Goal: Task Accomplishment & Management: Manage account settings

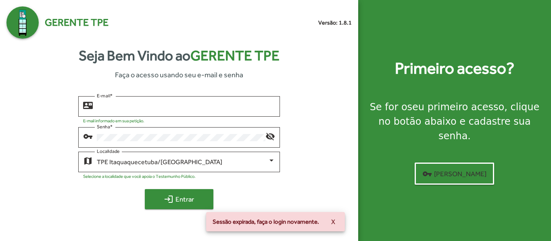
type input "**********"
click at [188, 195] on span "login Entrar" at bounding box center [179, 199] width 54 height 15
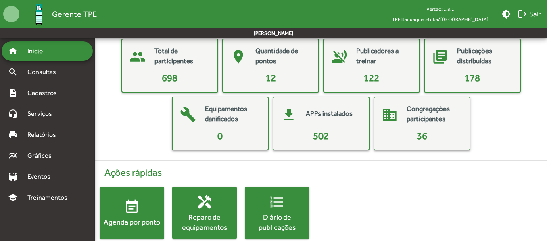
scroll to position [54, 0]
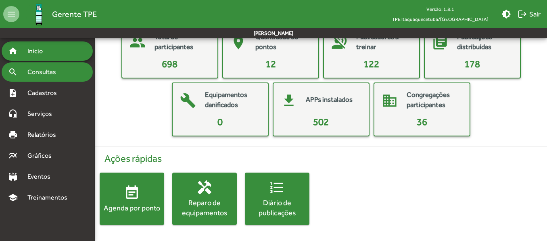
click at [42, 72] on span "Consultas" at bounding box center [45, 72] width 44 height 10
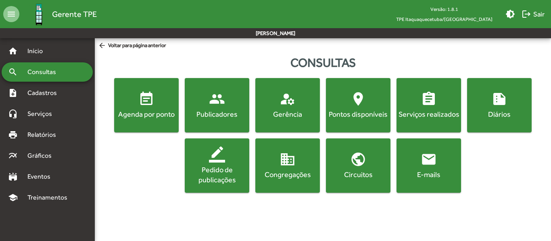
click at [212, 101] on mat-icon "people" at bounding box center [217, 99] width 16 height 16
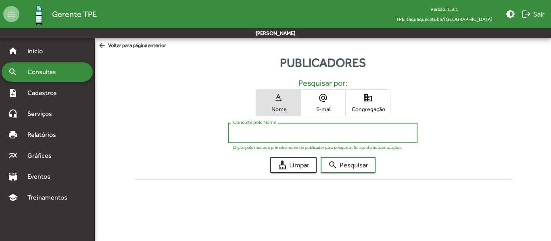
click at [259, 135] on input "Consulte pelo Nome" at bounding box center [322, 133] width 179 height 7
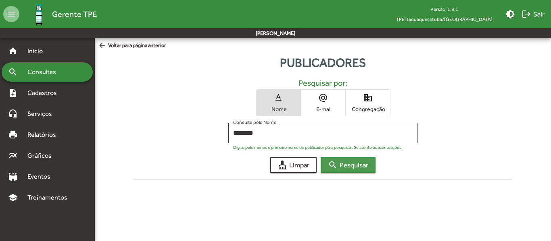
click at [349, 161] on span "search Pesquisar" at bounding box center [348, 165] width 40 height 15
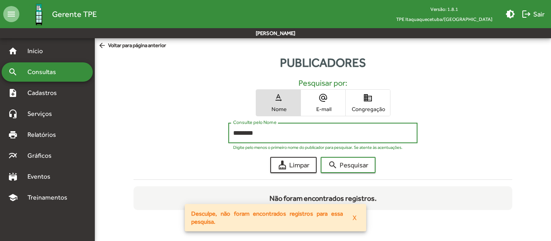
click at [274, 131] on input "********" at bounding box center [322, 133] width 179 height 7
click at [320, 157] on button "search Pesquisar" at bounding box center [347, 165] width 55 height 16
click at [249, 133] on input "**********" at bounding box center [322, 133] width 179 height 7
type input "**********"
click at [345, 164] on span "search Pesquisar" at bounding box center [348, 165] width 40 height 15
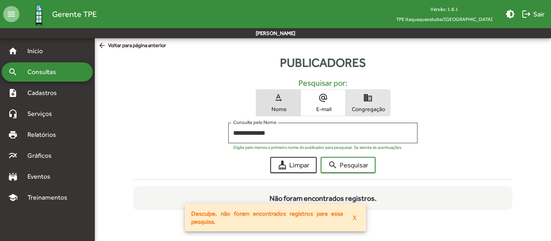
click at [368, 105] on span "domain Congregação" at bounding box center [367, 103] width 44 height 26
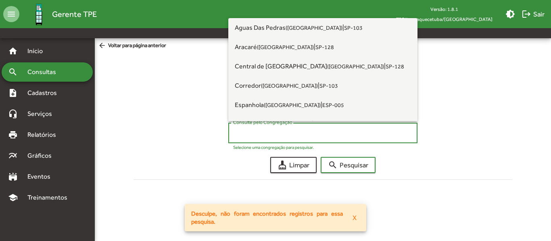
click at [299, 135] on input "Consulte pelo Congregação" at bounding box center [322, 133] width 179 height 7
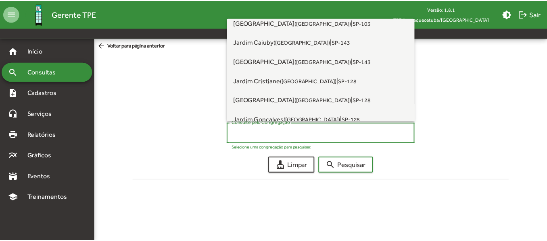
scroll to position [161, 0]
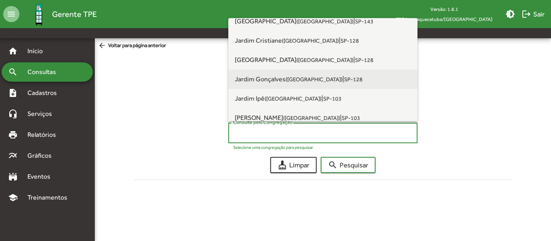
click at [268, 79] on span "Jardim Gonçalves (Itaquaquecetuba)" at bounding box center [289, 79] width 108 height 8
type input "**********"
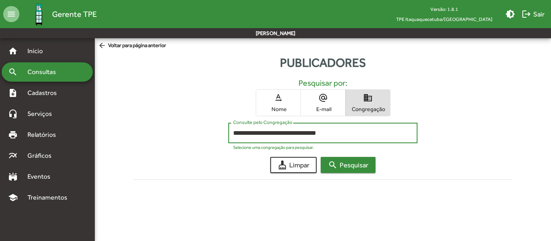
click at [348, 163] on span "search Pesquisar" at bounding box center [348, 165] width 40 height 15
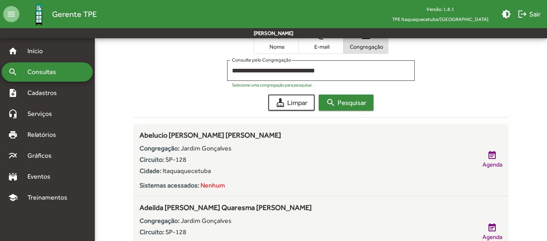
scroll to position [81, 0]
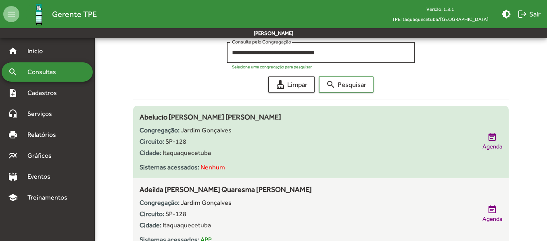
click at [206, 130] on span "Jardim Gonçalves" at bounding box center [206, 131] width 51 height 8
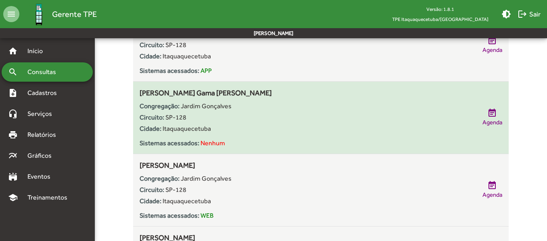
scroll to position [282, 0]
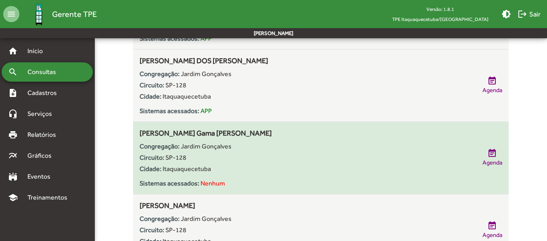
click at [447, 160] on div "Circuito: SP-128" at bounding box center [306, 158] width 334 height 10
click at [484, 159] on span "Agenda" at bounding box center [492, 162] width 20 height 9
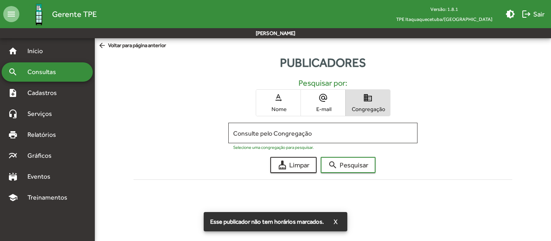
type input "**********"
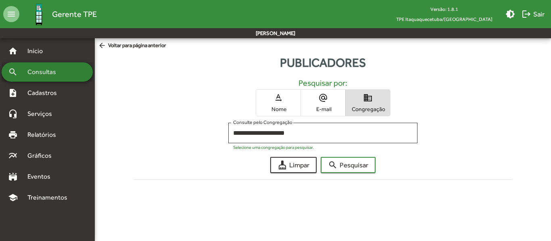
click at [55, 69] on span "Consultas" at bounding box center [45, 72] width 44 height 10
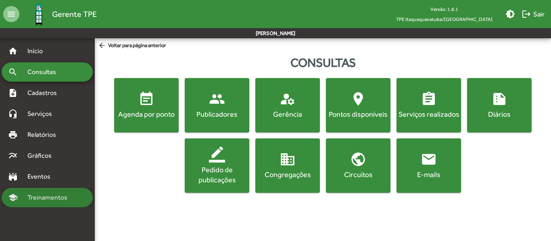
click at [52, 196] on span "Treinamentos" at bounding box center [50, 198] width 54 height 10
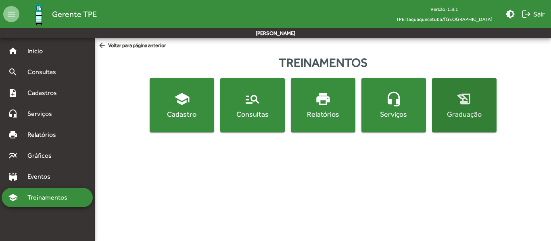
click at [453, 109] on div "Graduação" at bounding box center [463, 114] width 61 height 10
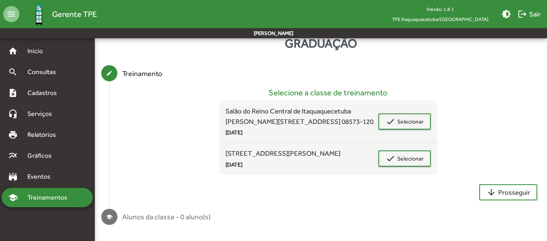
scroll to position [40, 0]
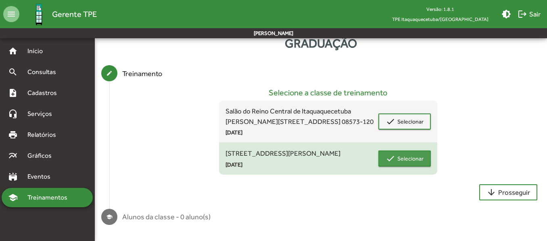
click at [400, 153] on span "Selecionar" at bounding box center [410, 159] width 26 height 15
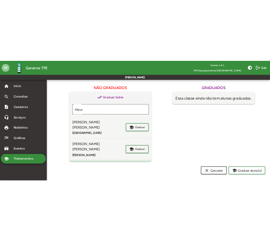
scroll to position [0, 0]
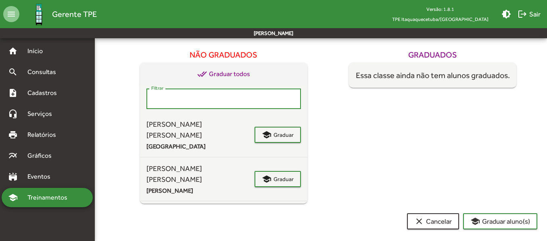
click at [172, 98] on input "Filtrar" at bounding box center [223, 99] width 145 height 7
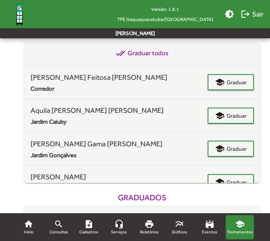
scroll to position [161, 0]
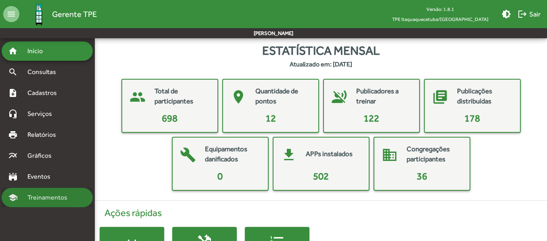
click at [45, 197] on span "Treinamentos" at bounding box center [50, 198] width 54 height 10
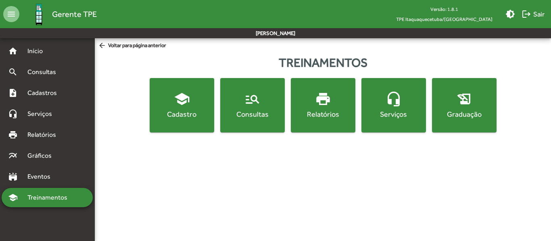
click at [241, 109] on span "manage_search Consultas" at bounding box center [252, 105] width 61 height 28
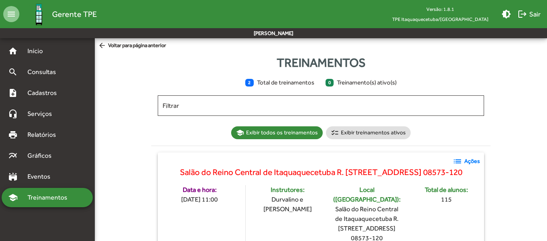
click at [102, 45] on mat-icon "arrow_back" at bounding box center [103, 46] width 10 height 9
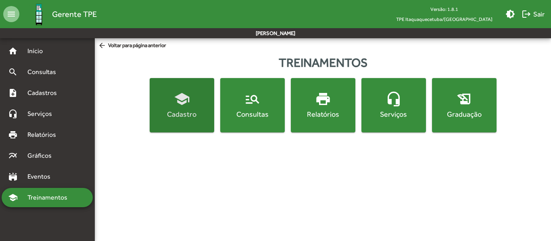
click at [189, 102] on mat-icon "school" at bounding box center [182, 99] width 16 height 16
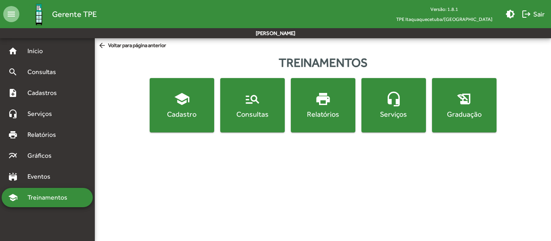
click at [453, 110] on div "Graduação" at bounding box center [463, 114] width 61 height 10
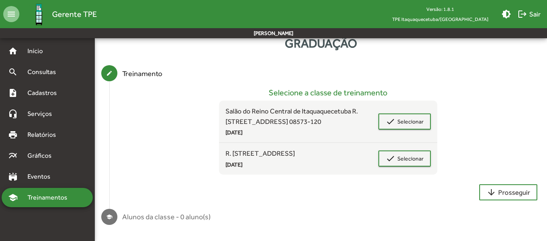
scroll to position [40, 0]
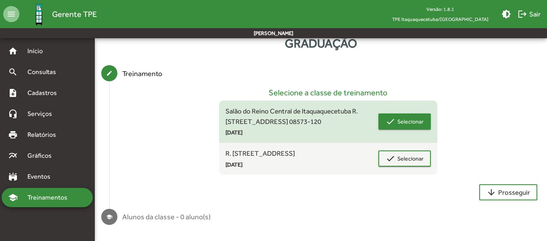
click at [408, 114] on span "Selecionar" at bounding box center [410, 121] width 26 height 15
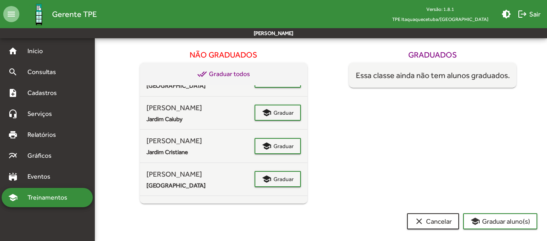
scroll to position [0, 0]
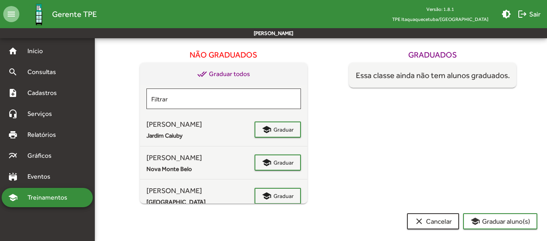
click at [232, 74] on span "done_all Graduar todos" at bounding box center [223, 74] width 53 height 10
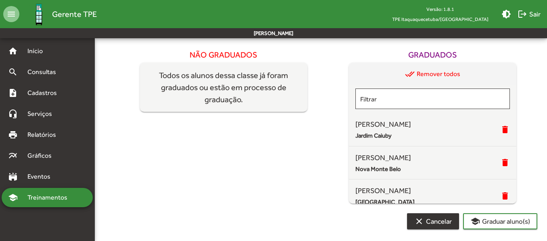
click at [440, 220] on span "clear Cancelar" at bounding box center [432, 221] width 37 height 15
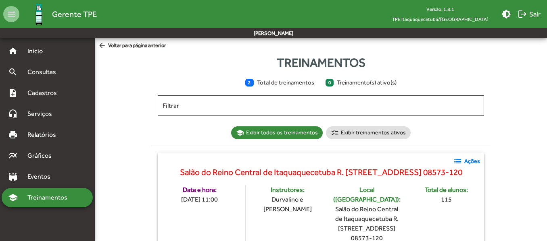
click at [100, 44] on mat-icon "arrow_back" at bounding box center [103, 46] width 10 height 9
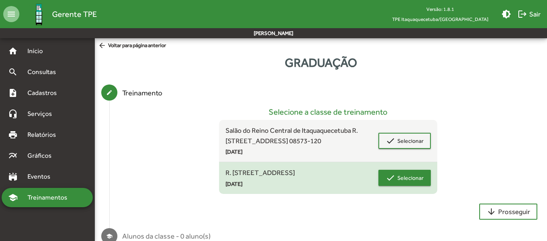
click at [408, 185] on span "Selecionar" at bounding box center [410, 178] width 26 height 15
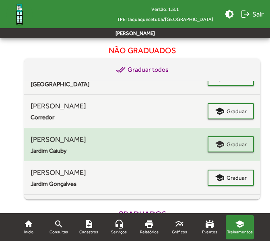
scroll to position [161, 0]
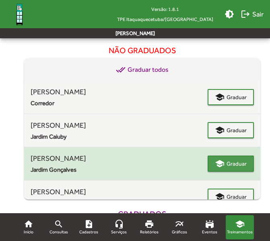
click at [231, 171] on span "Graduar" at bounding box center [237, 163] width 20 height 15
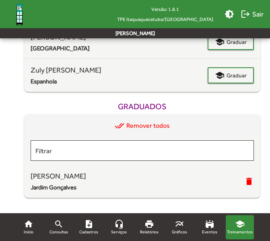
scroll to position [264, 0]
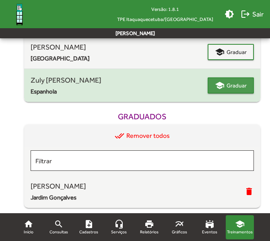
click at [229, 93] on span "Graduar" at bounding box center [237, 85] width 20 height 15
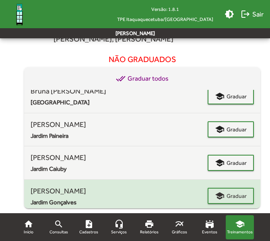
scroll to position [322, 0]
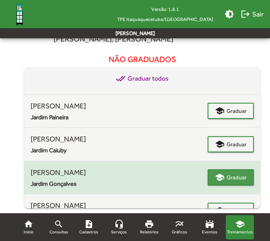
click at [228, 185] on span "Graduar" at bounding box center [237, 177] width 20 height 15
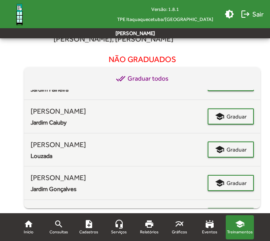
scroll to position [363, 0]
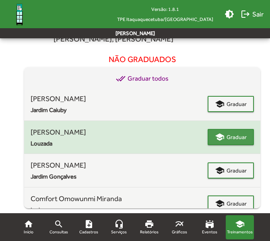
click at [227, 144] on span "Graduar" at bounding box center [237, 137] width 20 height 15
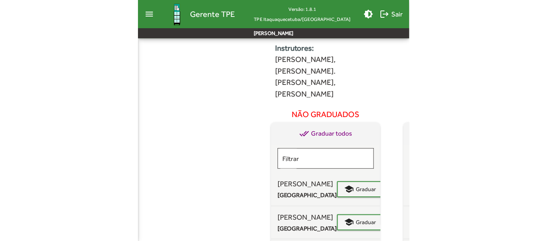
scroll to position [154, 0]
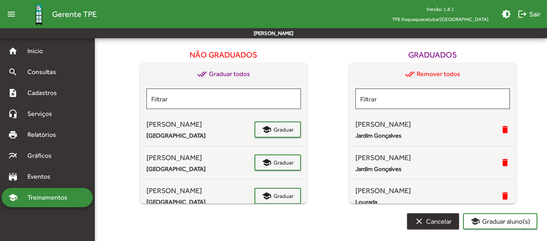
click at [431, 220] on span "clear Cancelar" at bounding box center [432, 221] width 37 height 15
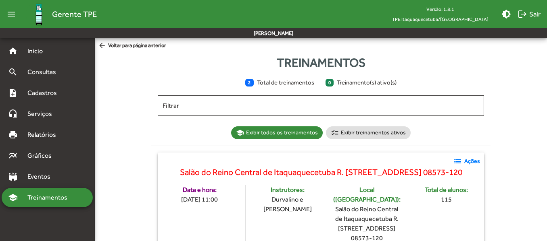
click at [102, 46] on mat-icon "arrow_back" at bounding box center [103, 46] width 10 height 9
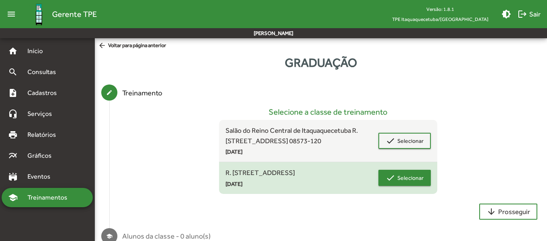
click at [405, 185] on span "Selecionar" at bounding box center [410, 178] width 26 height 15
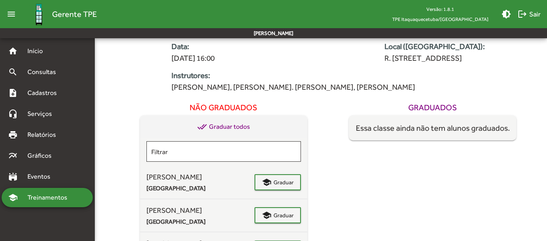
scroll to position [121, 0]
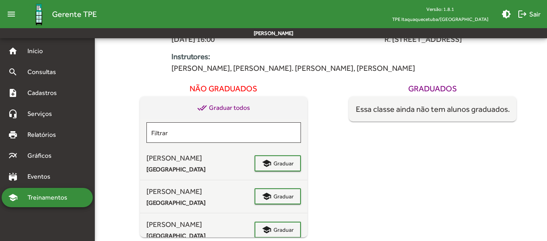
click at [225, 108] on span "done_all Graduar todos" at bounding box center [223, 108] width 53 height 10
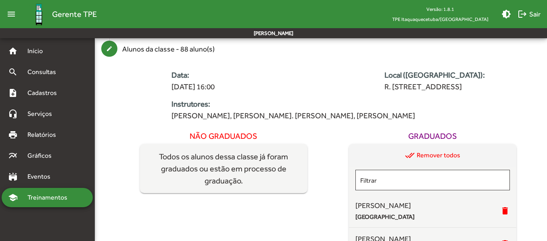
scroll to position [0, 0]
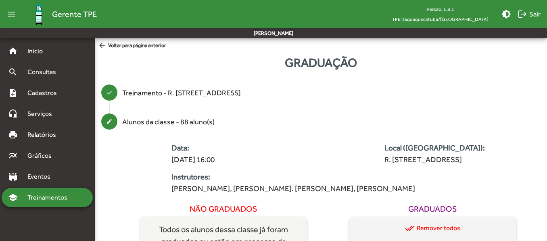
click at [248, 108] on mat-step-header "create Alunos da classe - 88 aluno(s)" at bounding box center [321, 121] width 452 height 29
click at [102, 42] on mat-icon "arrow_back" at bounding box center [103, 46] width 10 height 9
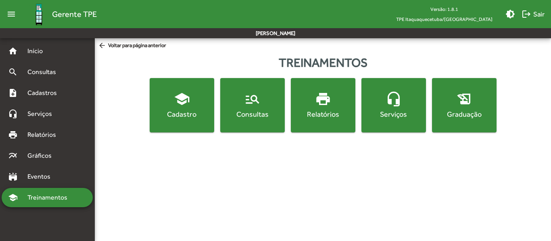
click at [325, 104] on mat-icon "print" at bounding box center [323, 99] width 16 height 16
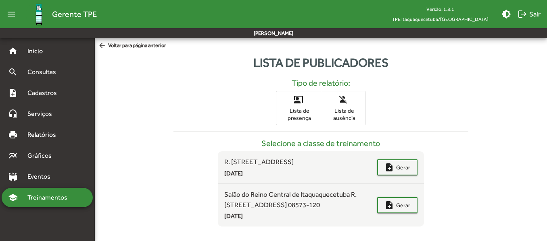
click at [103, 43] on mat-icon "arrow_back" at bounding box center [103, 46] width 10 height 9
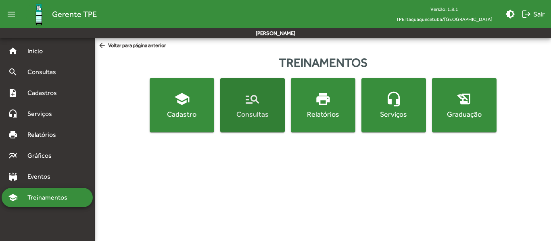
click at [246, 110] on div "Consultas" at bounding box center [252, 114] width 61 height 10
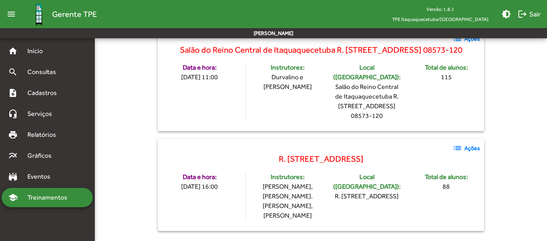
scroll to position [148, 0]
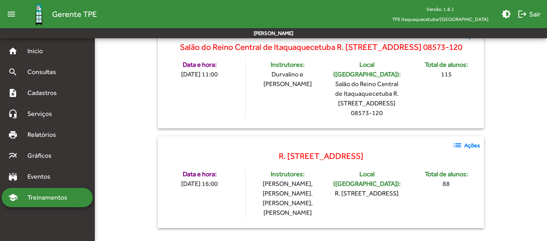
click at [472, 145] on strong "Ações" at bounding box center [472, 145] width 16 height 8
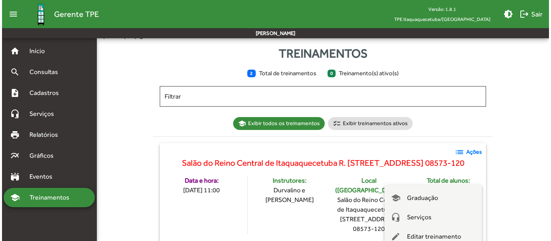
scroll to position [0, 0]
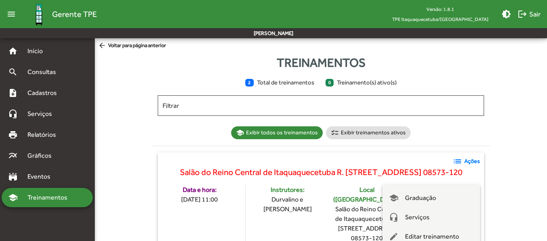
click at [102, 42] on div at bounding box center [273, 120] width 547 height 241
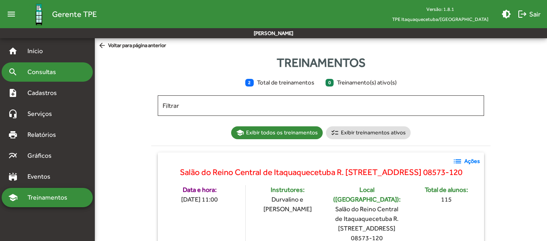
click at [44, 72] on span "Consultas" at bounding box center [45, 72] width 44 height 10
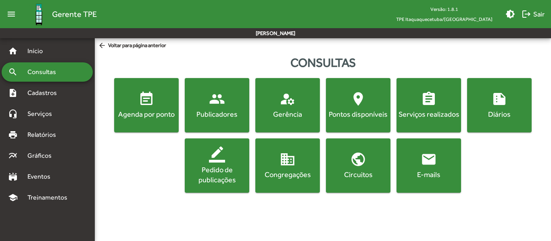
click at [201, 107] on span "people Publicadores" at bounding box center [216, 105] width 61 height 28
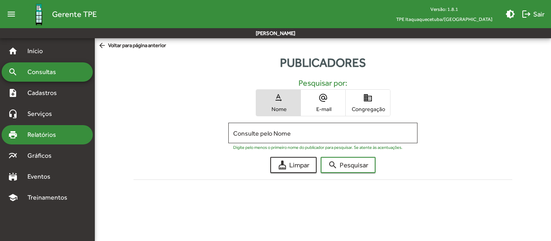
click at [58, 136] on span "Relatórios" at bounding box center [45, 135] width 44 height 10
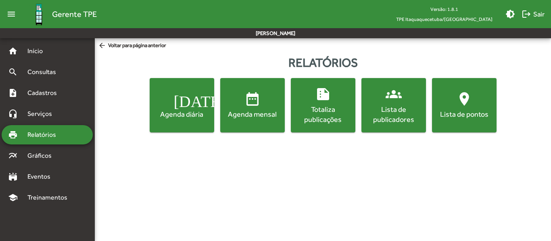
click at [394, 108] on div "Lista de publicadores" at bounding box center [393, 114] width 61 height 20
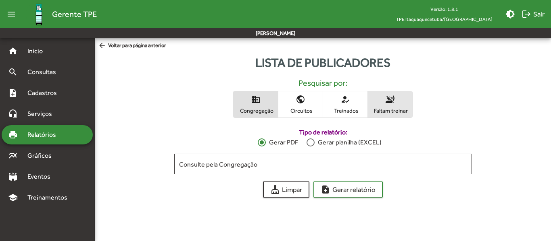
click at [389, 112] on span "Faltam treinar" at bounding box center [390, 110] width 40 height 7
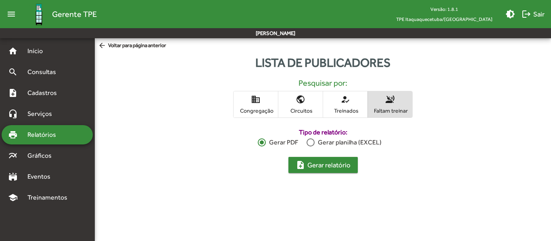
click at [332, 166] on span "note_add Gerar relatório" at bounding box center [322, 165] width 55 height 15
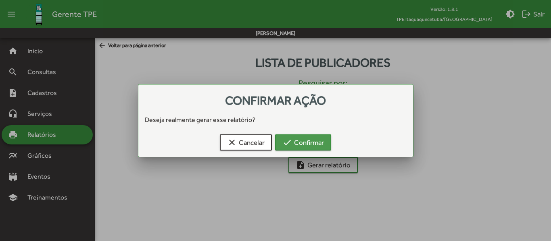
click at [305, 143] on span "check Confirmar" at bounding box center [303, 142] width 42 height 15
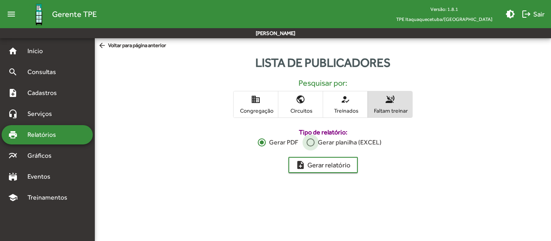
click at [310, 143] on div at bounding box center [310, 143] width 8 height 8
click at [384, 109] on span "Faltam treinar" at bounding box center [390, 110] width 40 height 7
click at [325, 163] on span "note_add Gerar relatório" at bounding box center [322, 165] width 55 height 15
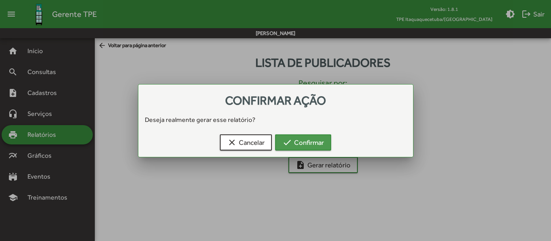
click at [293, 144] on span "check Confirmar" at bounding box center [303, 142] width 42 height 15
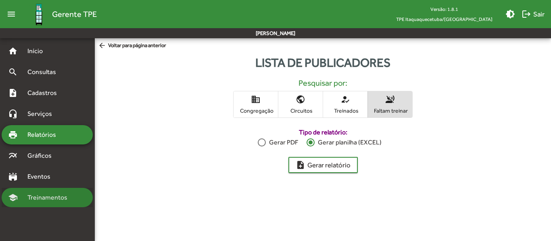
click at [45, 195] on span "Treinamentos" at bounding box center [50, 198] width 54 height 10
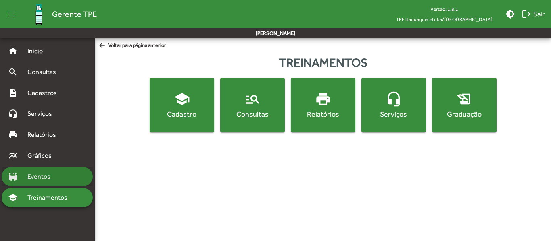
click at [40, 177] on span "Eventos" at bounding box center [42, 177] width 39 height 10
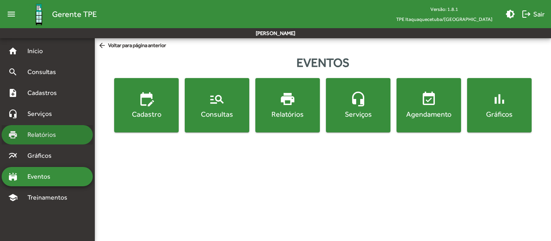
click at [35, 132] on span "Relatórios" at bounding box center [45, 135] width 44 height 10
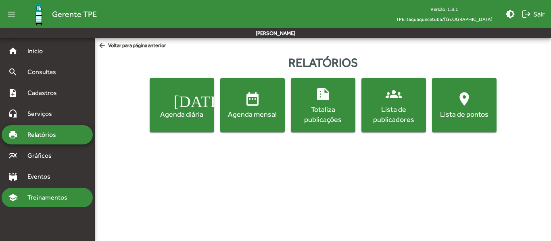
click at [44, 193] on span "Treinamentos" at bounding box center [50, 198] width 54 height 10
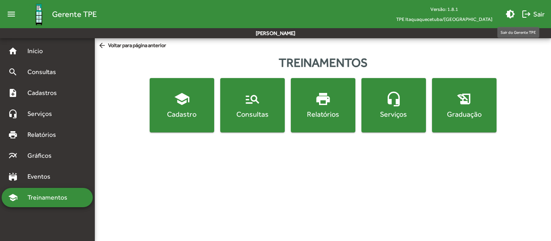
click at [534, 11] on span "logout Sair" at bounding box center [532, 14] width 23 height 15
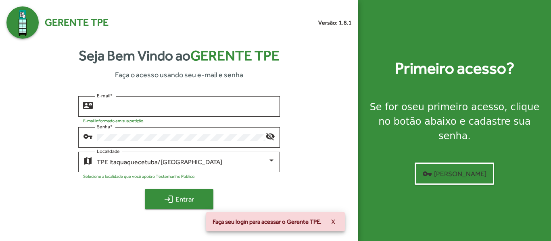
type input "**********"
click at [196, 196] on span "login Entrar" at bounding box center [179, 199] width 54 height 15
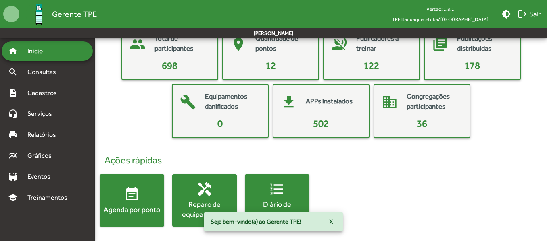
scroll to position [54, 0]
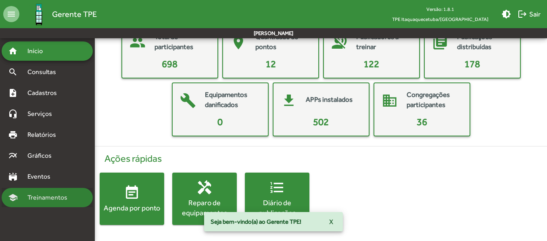
click at [50, 194] on span "Treinamentos" at bounding box center [50, 198] width 54 height 10
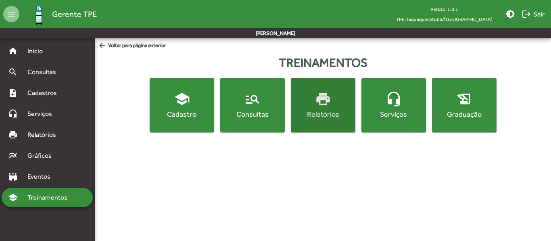
click at [311, 110] on div "Relatórios" at bounding box center [322, 114] width 61 height 10
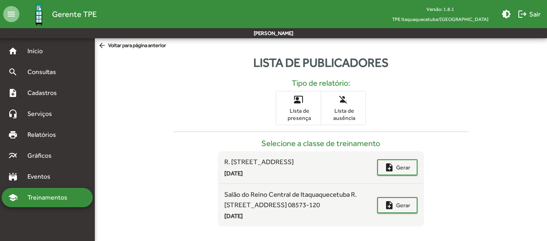
scroll to position [16, 0]
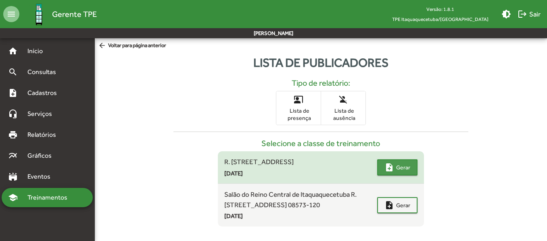
click at [404, 160] on span "Gerar" at bounding box center [403, 167] width 14 height 15
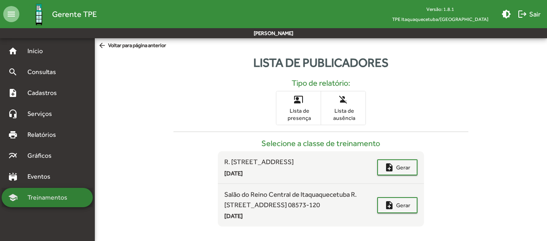
click at [42, 195] on span "Treinamentos" at bounding box center [50, 198] width 54 height 10
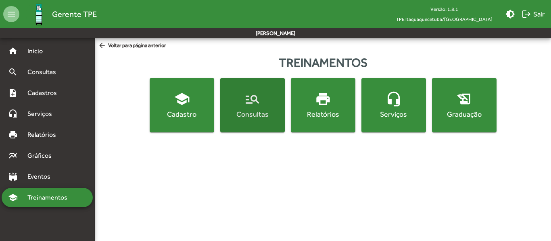
click at [251, 115] on div "Consultas" at bounding box center [252, 114] width 61 height 10
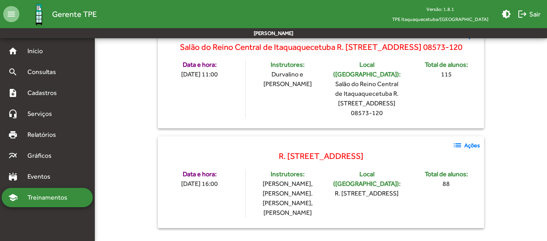
scroll to position [148, 0]
click at [476, 145] on strong "Ações" at bounding box center [472, 145] width 16 height 8
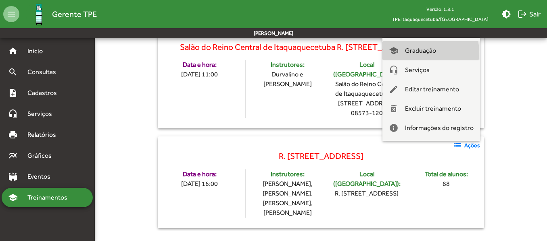
click at [427, 52] on span "Graduação" at bounding box center [420, 50] width 31 height 19
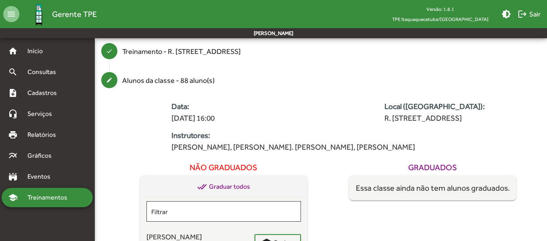
scroll to position [81, 0]
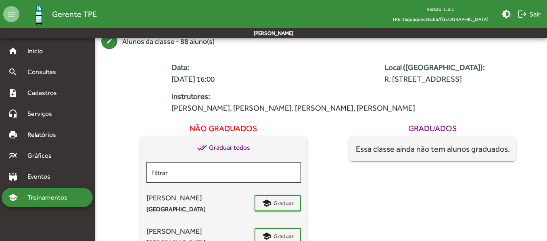
click at [226, 147] on span "done_all Graduar todos" at bounding box center [223, 148] width 53 height 10
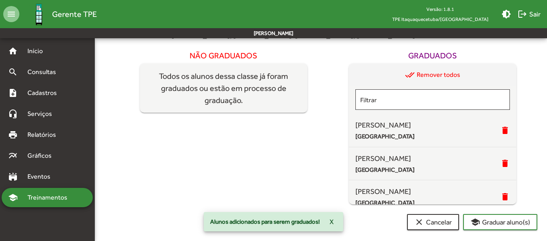
scroll to position [154, 0]
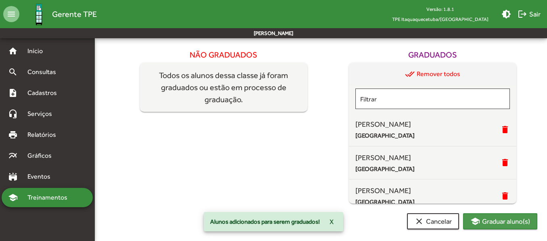
click at [490, 222] on span "school Graduar aluno(s)" at bounding box center [500, 221] width 60 height 15
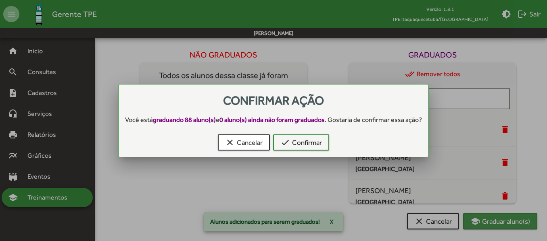
scroll to position [0, 0]
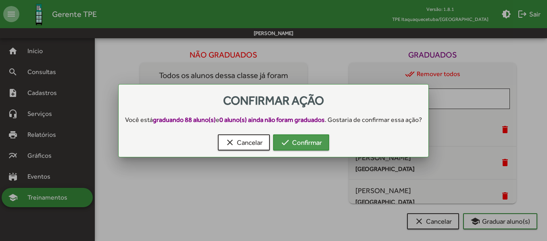
click at [302, 145] on span "check Confirmar" at bounding box center [301, 142] width 42 height 15
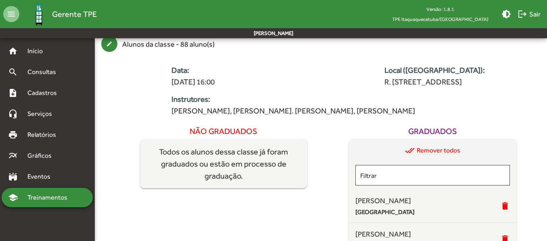
scroll to position [154, 0]
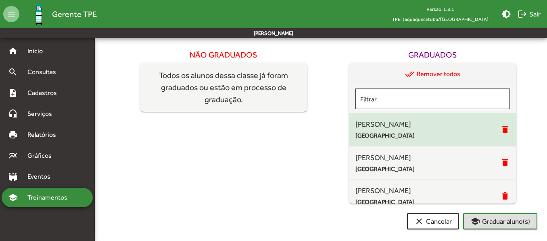
click at [449, 130] on div "Alan de Freitas Reis Vila Virgínia" at bounding box center [427, 130] width 145 height 22
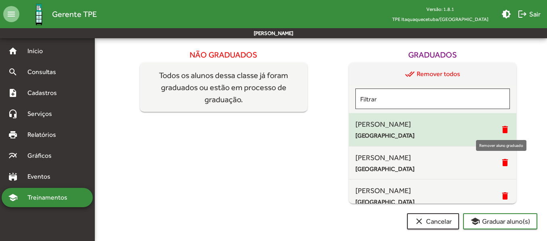
click at [502, 129] on mat-icon "delete" at bounding box center [505, 130] width 10 height 10
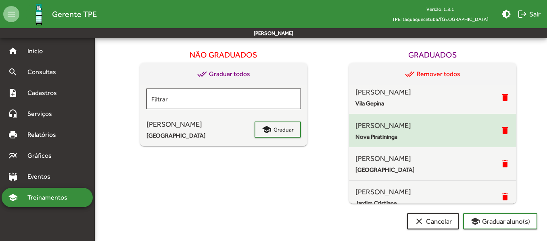
scroll to position [677, 0]
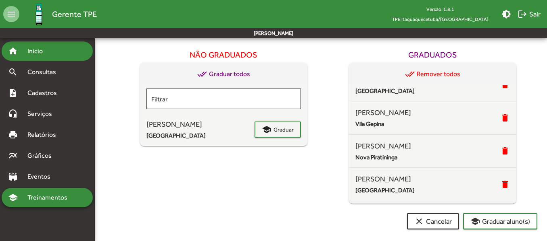
click at [35, 55] on span "Início" at bounding box center [39, 51] width 32 height 10
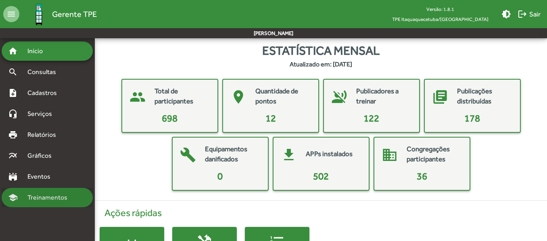
click at [52, 197] on span "Treinamentos" at bounding box center [50, 198] width 54 height 10
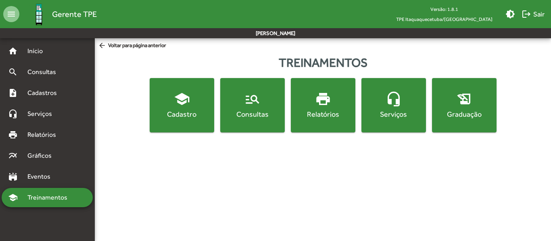
click at [172, 113] on div "Cadastro" at bounding box center [181, 114] width 61 height 10
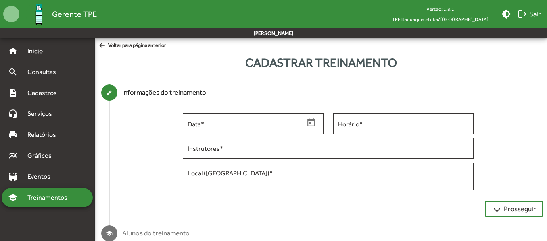
click at [103, 42] on mat-icon "arrow_back" at bounding box center [103, 46] width 10 height 9
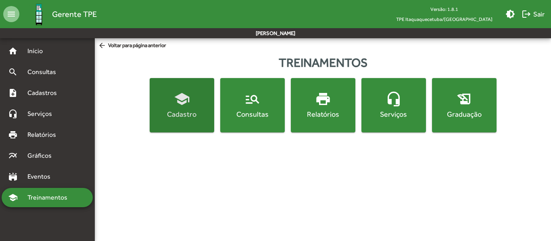
click at [191, 99] on span "school Cadastro" at bounding box center [181, 105] width 61 height 28
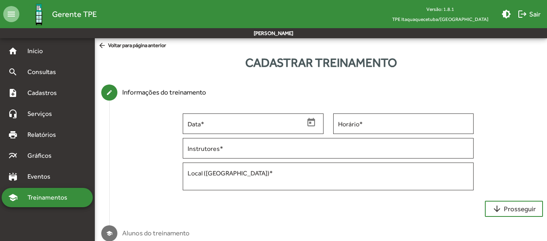
click at [102, 45] on mat-icon "arrow_back" at bounding box center [103, 46] width 10 height 9
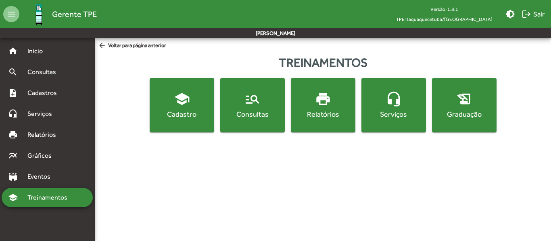
click at [446, 108] on span "history_edu Graduação" at bounding box center [463, 105] width 61 height 28
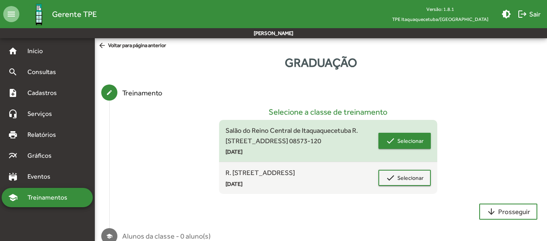
click at [405, 142] on span "Selecionar" at bounding box center [410, 141] width 26 height 15
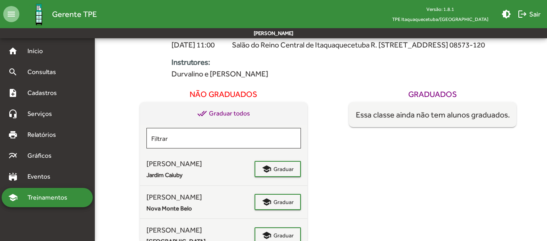
scroll to position [114, 0]
click at [232, 119] on span "done_all Graduar todos" at bounding box center [223, 114] width 53 height 10
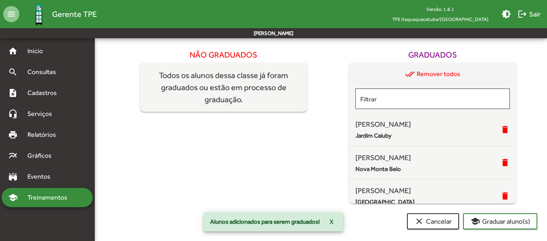
scroll to position [195, 0]
click at [494, 222] on span "school Graduar aluno(s)" at bounding box center [500, 221] width 60 height 15
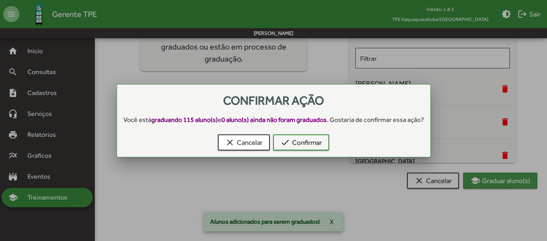
scroll to position [0, 0]
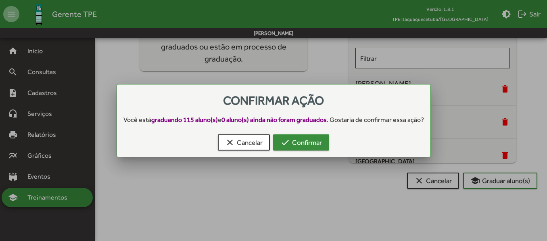
click at [302, 143] on span "check Confirmar" at bounding box center [301, 142] width 42 height 15
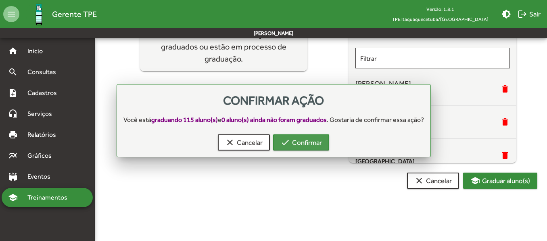
scroll to position [195, 0]
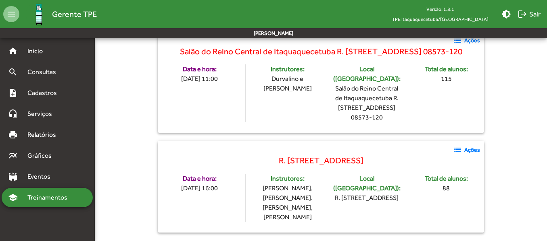
scroll to position [148, 0]
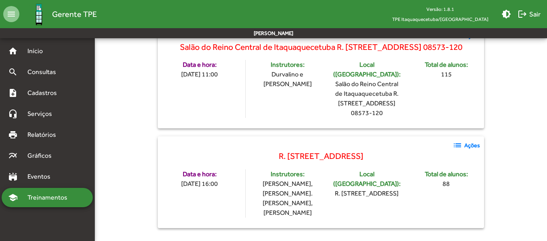
click at [472, 146] on strong "Ações" at bounding box center [472, 145] width 16 height 8
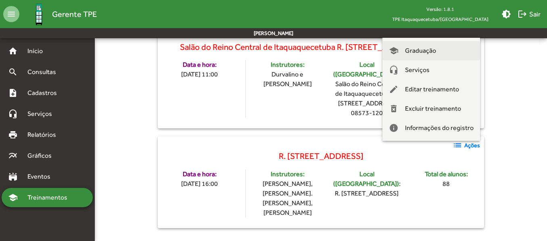
click at [424, 50] on span "Graduação" at bounding box center [420, 50] width 31 height 19
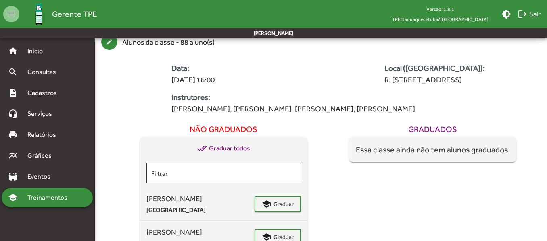
scroll to position [81, 0]
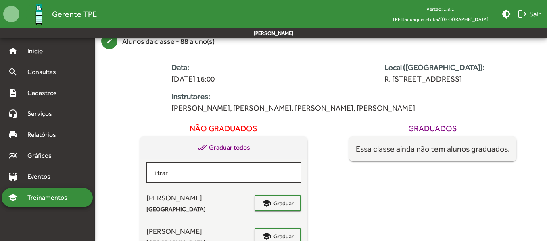
click at [233, 147] on span "done_all Graduar todos" at bounding box center [223, 148] width 53 height 10
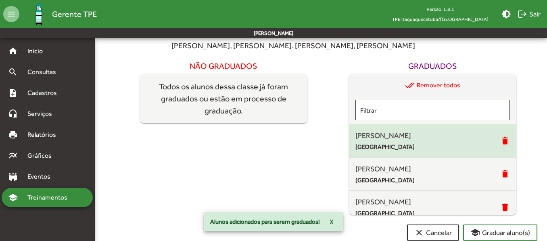
scroll to position [154, 0]
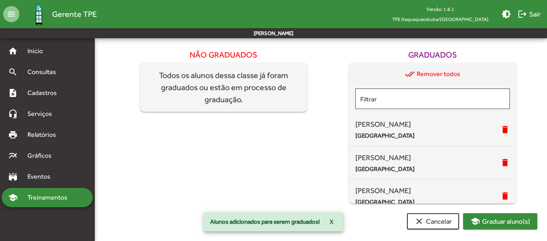
click at [498, 223] on span "school Graduar aluno(s)" at bounding box center [500, 221] width 60 height 15
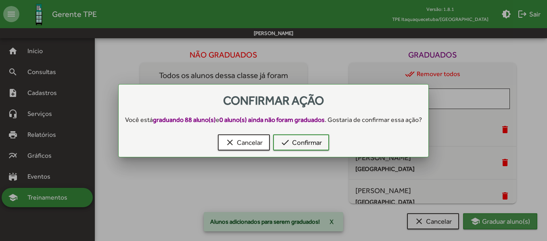
scroll to position [0, 0]
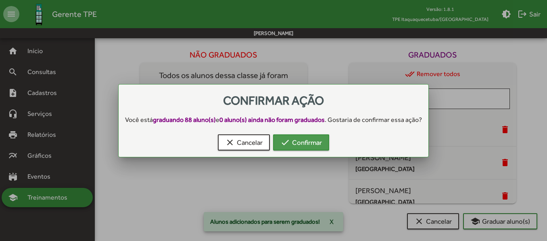
click at [301, 140] on span "check Confirmar" at bounding box center [301, 142] width 42 height 15
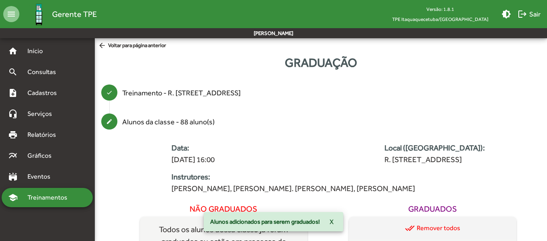
scroll to position [154, 0]
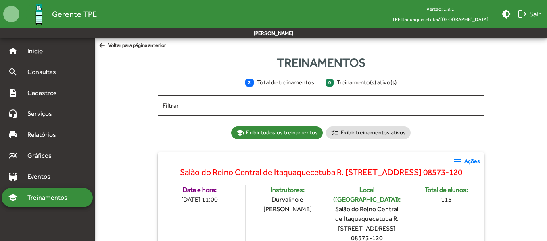
click at [120, 46] on span "arrow_back Voltar para página anterior" at bounding box center [132, 46] width 68 height 9
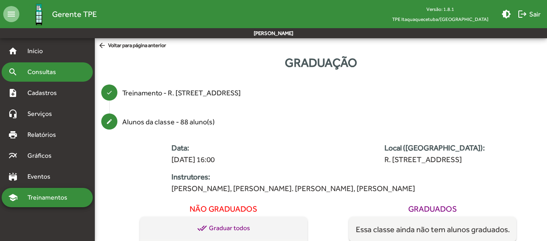
click at [42, 74] on span "Consultas" at bounding box center [45, 72] width 44 height 10
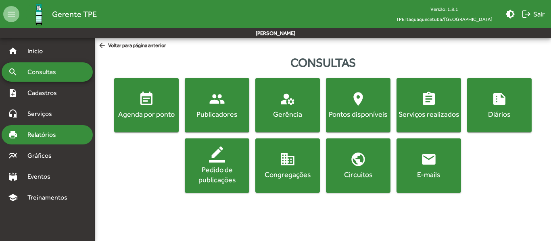
click at [43, 131] on span "Relatórios" at bounding box center [45, 135] width 44 height 10
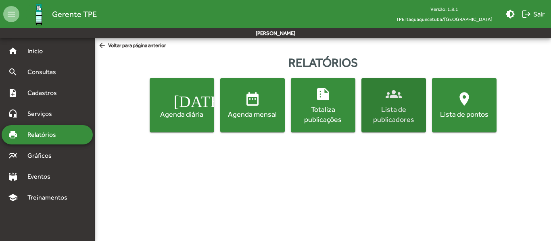
click at [380, 108] on div "Lista de publicadores" at bounding box center [393, 114] width 61 height 20
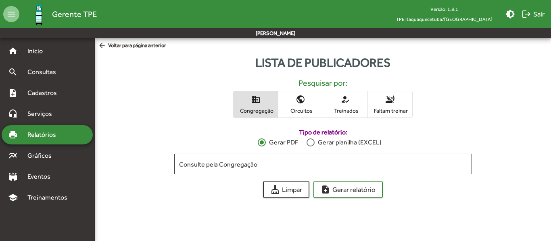
click at [389, 109] on span "Faltam treinar" at bounding box center [390, 110] width 40 height 7
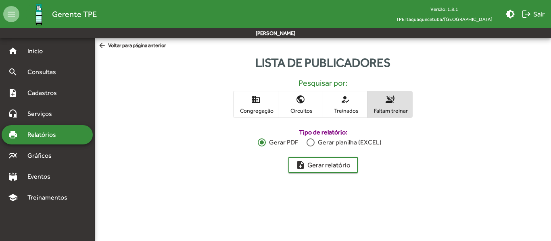
click at [312, 141] on div at bounding box center [310, 143] width 8 height 8
click at [323, 162] on span "note_add Gerar relatório" at bounding box center [322, 165] width 55 height 15
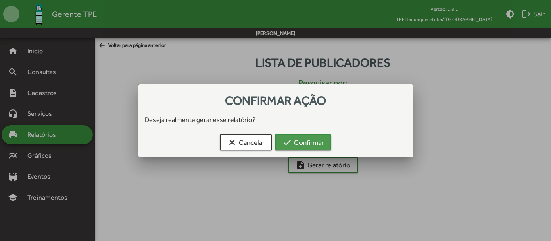
click at [304, 143] on span "check Confirmar" at bounding box center [303, 142] width 42 height 15
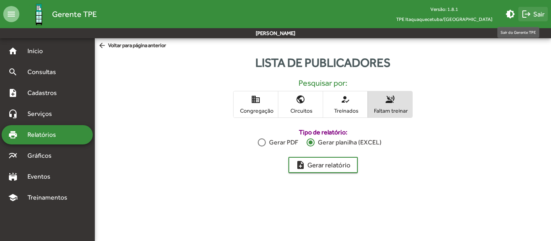
click at [531, 13] on span "logout Sair" at bounding box center [532, 14] width 23 height 15
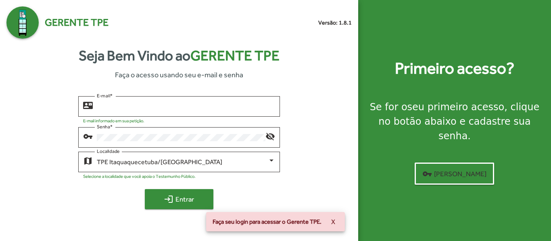
type input "**********"
click at [190, 197] on span "login Entrar" at bounding box center [179, 199] width 54 height 15
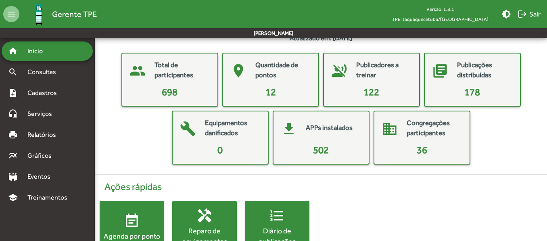
scroll to position [54, 0]
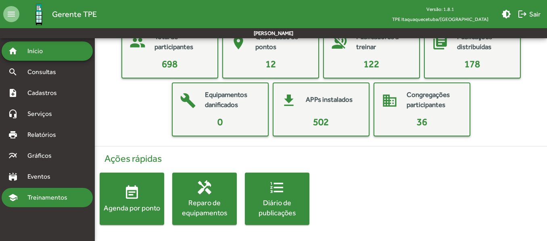
click at [56, 196] on span "Treinamentos" at bounding box center [50, 198] width 54 height 10
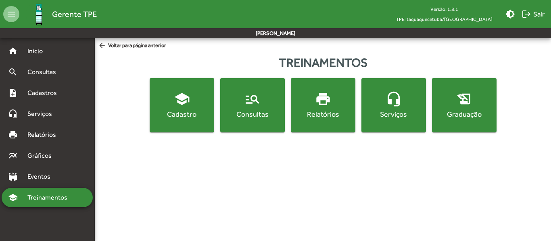
click at [454, 100] on span "history_edu Graduação" at bounding box center [463, 105] width 61 height 28
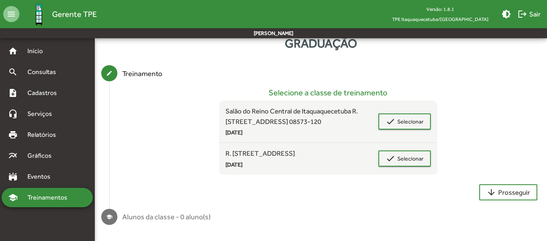
scroll to position [40, 0]
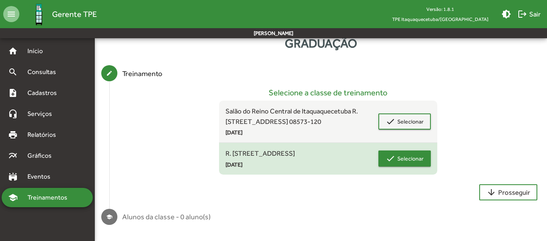
click at [408, 152] on span "Selecionar" at bounding box center [410, 159] width 26 height 15
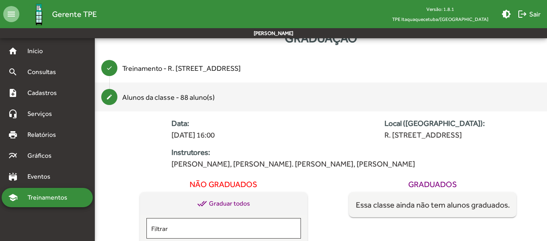
scroll to position [0, 0]
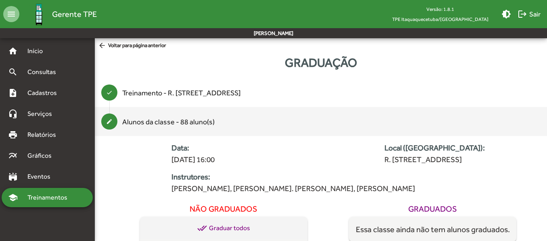
click at [101, 44] on mat-icon "arrow_back" at bounding box center [103, 46] width 10 height 9
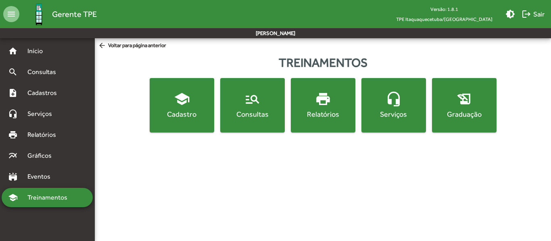
click at [449, 107] on span "history_edu Graduação" at bounding box center [463, 105] width 61 height 28
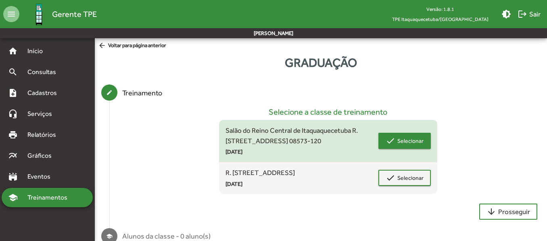
click at [395, 146] on mat-icon "check" at bounding box center [390, 141] width 10 height 10
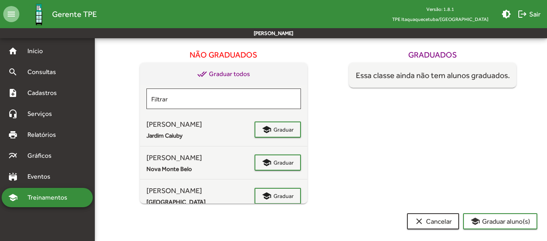
scroll to position [195, 0]
click at [499, 221] on span "school Graduar aluno(s)" at bounding box center [500, 221] width 60 height 15
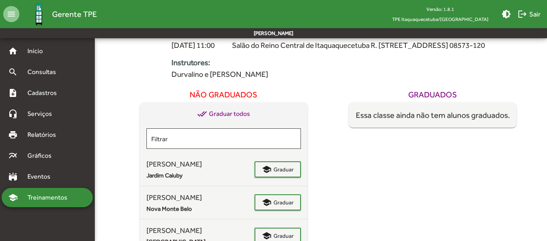
scroll to position [155, 0]
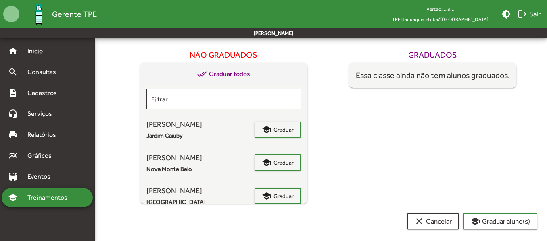
click at [233, 79] on span "done_all Graduar todos" at bounding box center [223, 74] width 53 height 10
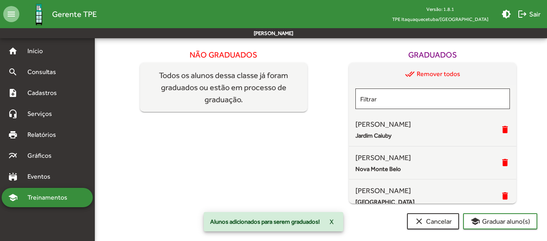
scroll to position [195, 0]
click at [507, 223] on span "school Graduar aluno(s)" at bounding box center [500, 221] width 60 height 15
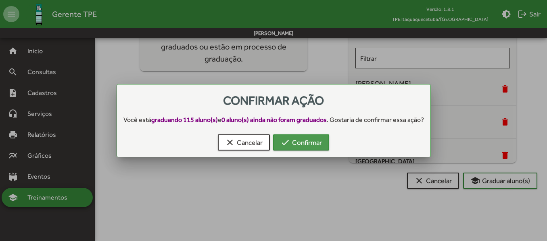
click at [297, 142] on span "check Confirmar" at bounding box center [301, 142] width 42 height 15
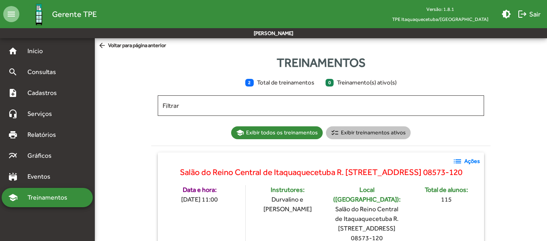
scroll to position [40, 0]
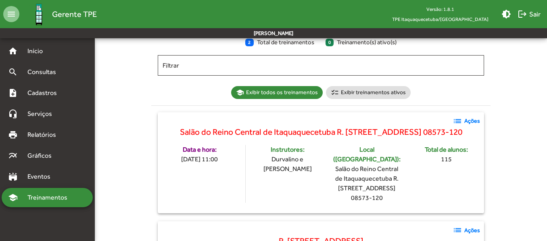
click at [468, 122] on strong "Ações" at bounding box center [472, 121] width 16 height 8
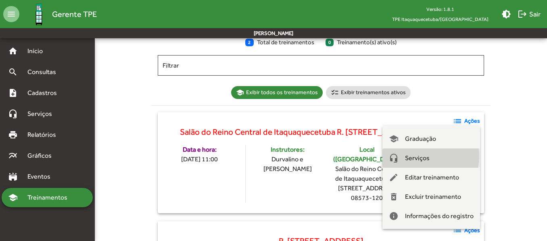
click at [422, 156] on span "Serviços" at bounding box center [417, 158] width 25 height 19
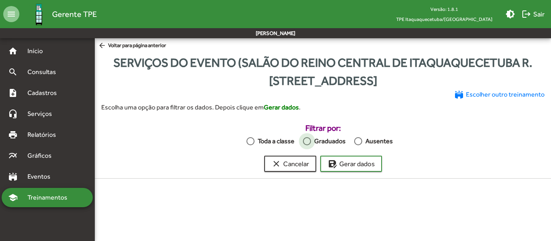
click at [308, 142] on div at bounding box center [307, 141] width 8 height 8
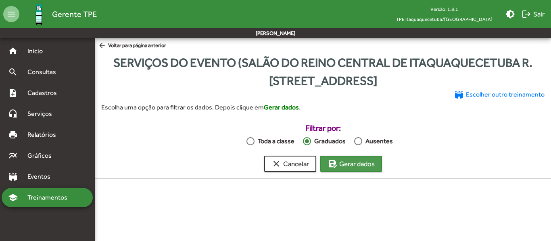
click at [351, 166] on span "save_as Gerar dados" at bounding box center [350, 164] width 47 height 15
click at [102, 44] on mat-icon "arrow_back" at bounding box center [103, 46] width 10 height 9
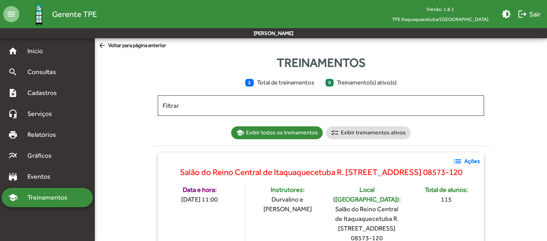
click at [475, 162] on strong "Ações" at bounding box center [472, 161] width 16 height 8
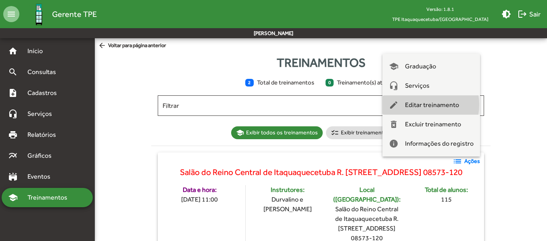
click at [424, 105] on span "Editar treinamento" at bounding box center [432, 105] width 54 height 19
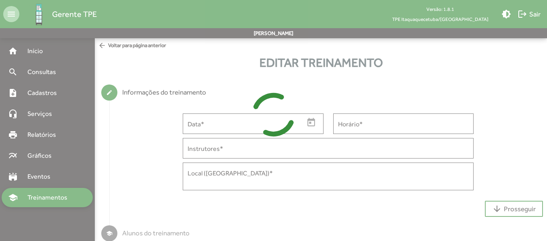
type input "**********"
type input "*****"
type input "**********"
type textarea "**********"
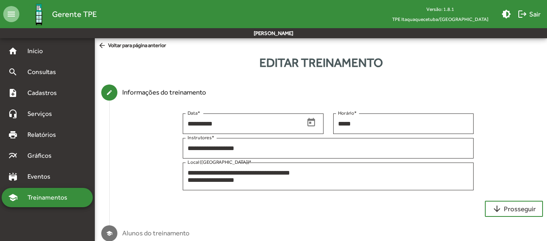
click at [103, 46] on mat-icon "arrow_back" at bounding box center [103, 46] width 10 height 9
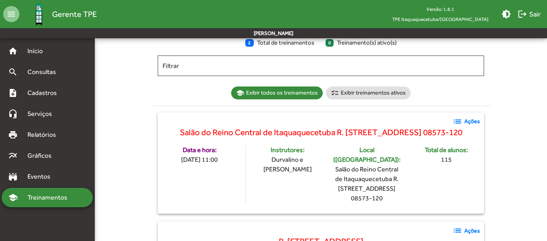
scroll to position [40, 0]
click at [471, 122] on strong "Ações" at bounding box center [472, 121] width 16 height 8
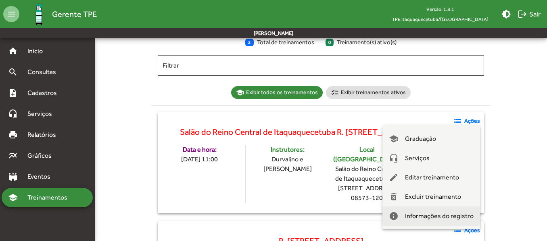
click at [428, 214] on span "Informações do registro" at bounding box center [439, 216] width 69 height 19
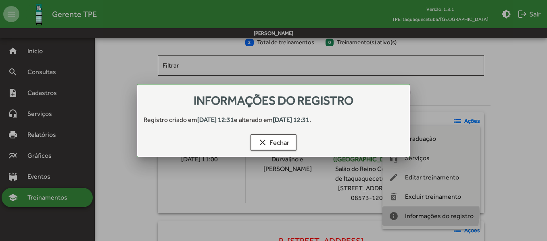
scroll to position [0, 0]
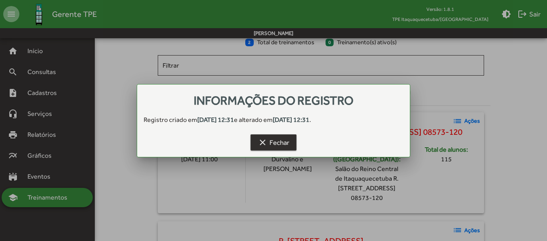
click at [279, 141] on span "clear Fechar" at bounding box center [273, 142] width 31 height 15
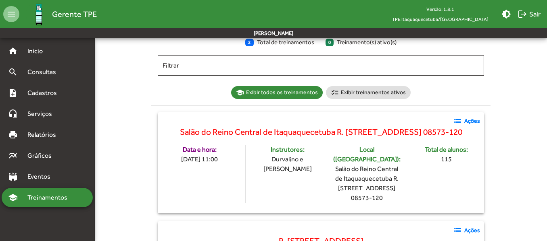
click at [472, 120] on strong "Ações" at bounding box center [472, 121] width 16 height 8
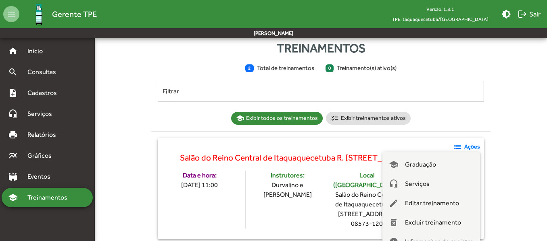
scroll to position [0, 0]
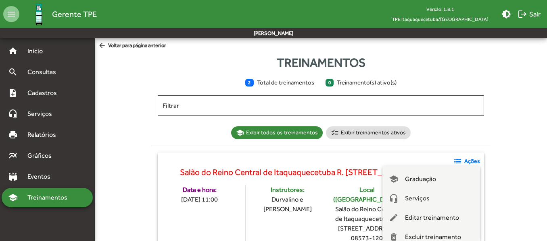
click at [102, 46] on div at bounding box center [273, 120] width 547 height 241
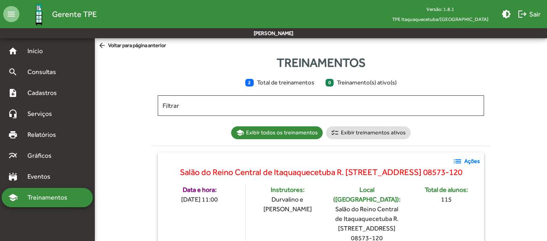
click at [105, 45] on mat-icon "arrow_back" at bounding box center [103, 46] width 10 height 9
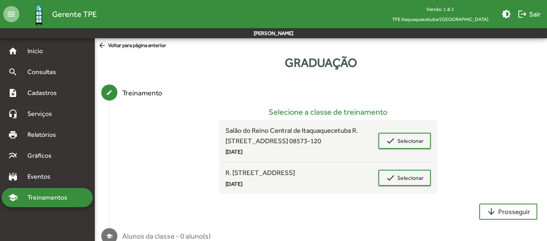
scroll to position [40, 0]
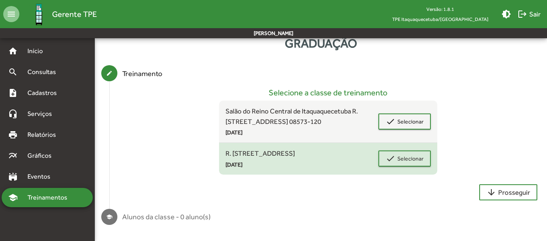
click at [325, 149] on span "R. [STREET_ADDRESS]" at bounding box center [301, 154] width 152 height 10
click at [405, 154] on span "Selecionar" at bounding box center [410, 159] width 26 height 15
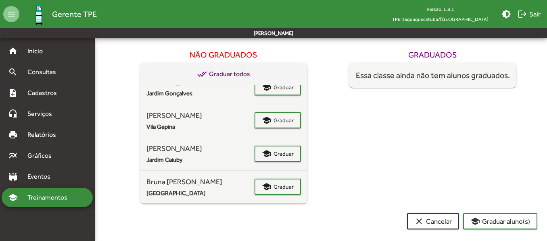
scroll to position [0, 0]
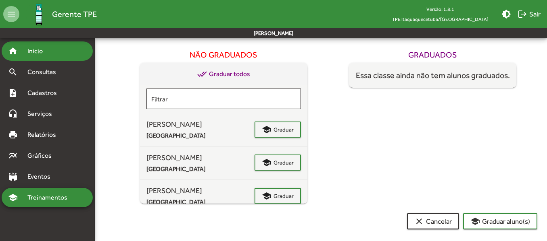
click at [46, 51] on span "Início" at bounding box center [39, 51] width 32 height 10
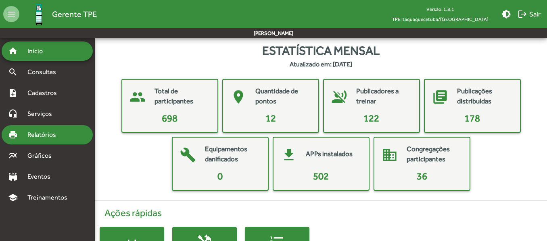
click at [42, 134] on span "Relatórios" at bounding box center [45, 135] width 44 height 10
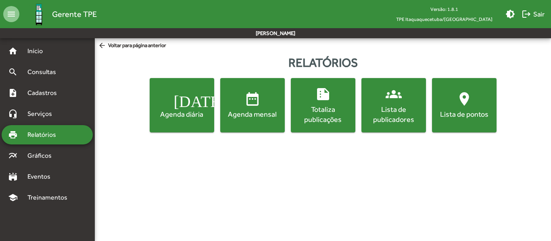
click at [175, 108] on span "[DATE] Agenda diária" at bounding box center [181, 105] width 61 height 28
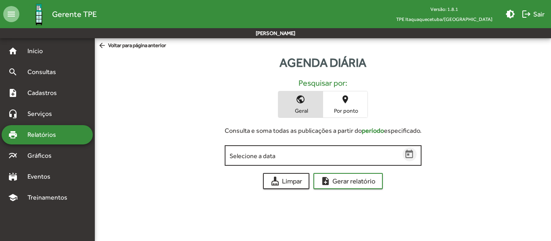
click at [409, 155] on icon "Open calendar" at bounding box center [409, 155] width 10 height 10
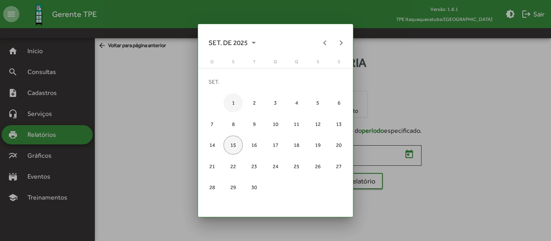
click at [235, 102] on div "1" at bounding box center [232, 103] width 19 height 19
type input "**********"
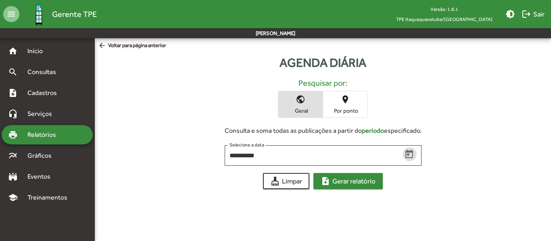
click at [348, 180] on span "note_add Gerar relatório" at bounding box center [347, 181] width 55 height 15
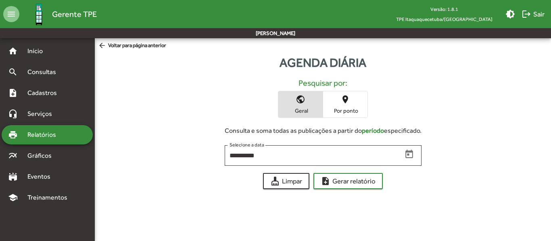
click at [102, 44] on mat-icon "arrow_back" at bounding box center [103, 46] width 10 height 9
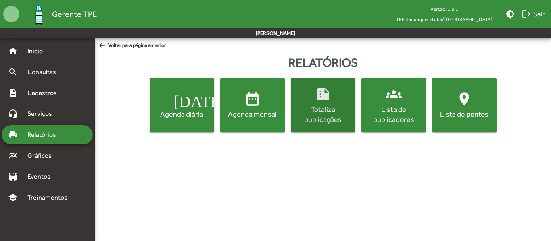
click at [312, 100] on span "summarize Totaliza publicações" at bounding box center [322, 105] width 61 height 38
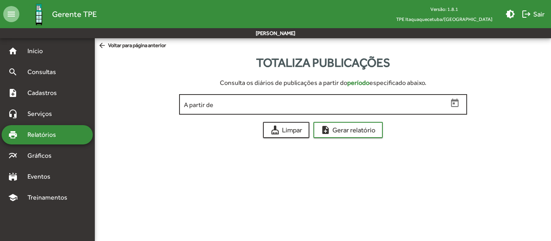
click at [455, 102] on icon "Open calendar" at bounding box center [454, 103] width 10 height 10
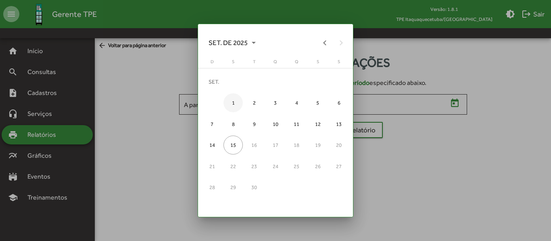
click at [233, 101] on div "1" at bounding box center [232, 103] width 19 height 19
type input "**********"
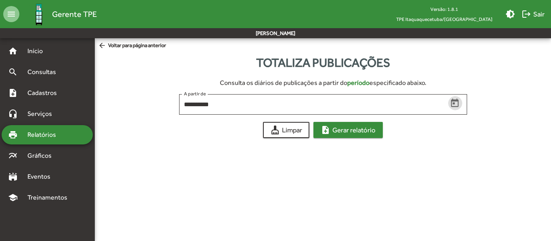
click at [340, 129] on span "note_add Gerar relatório" at bounding box center [347, 130] width 55 height 15
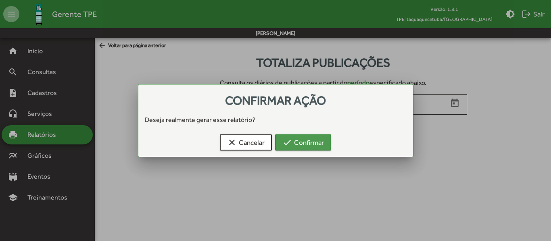
click at [300, 141] on span "check Confirmar" at bounding box center [303, 142] width 42 height 15
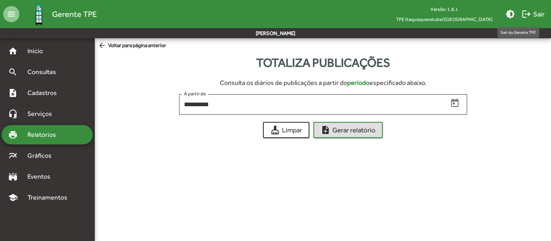
click at [535, 12] on span "logout Sair" at bounding box center [532, 14] width 23 height 15
